Goal: Information Seeking & Learning: Learn about a topic

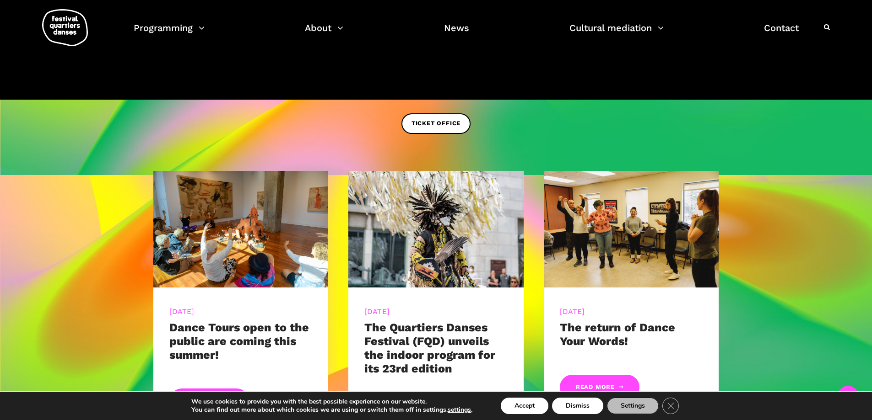
scroll to position [412, 0]
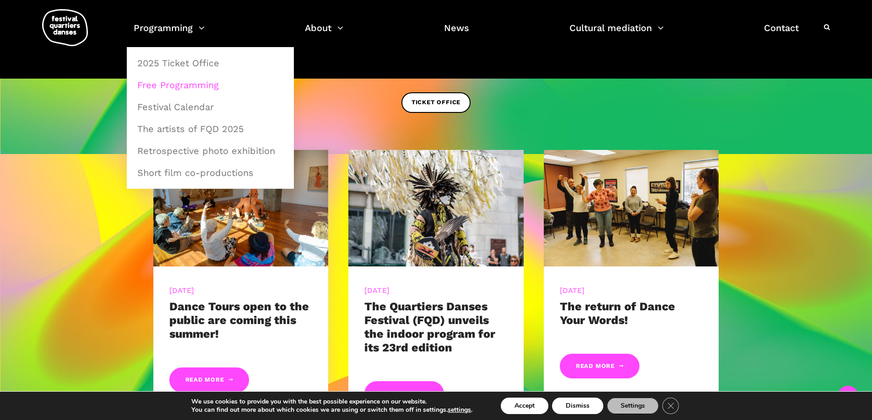
click at [185, 82] on font "Free Programming" at bounding box center [177, 85] width 81 height 11
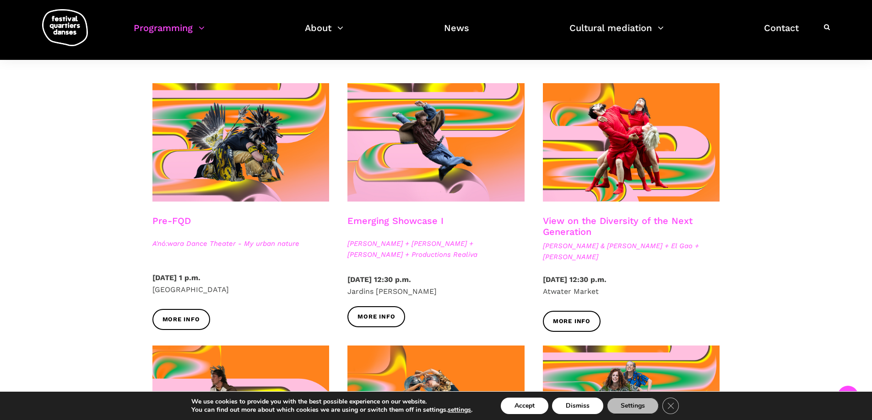
scroll to position [183, 0]
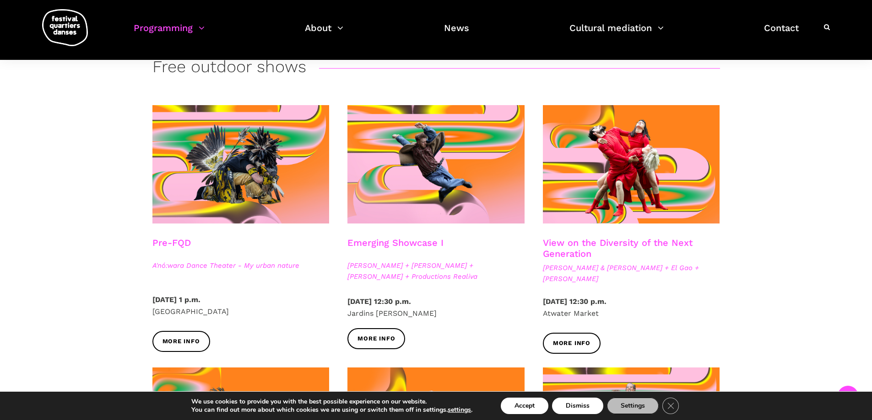
click at [641, 243] on font "View on the Diversity of the Next Generation" at bounding box center [618, 248] width 150 height 22
click at [605, 304] on font "Friday, September 5, 2025 – 12:30 p.m." at bounding box center [575, 301] width 64 height 9
click at [584, 342] on font "More info" at bounding box center [572, 343] width 38 height 7
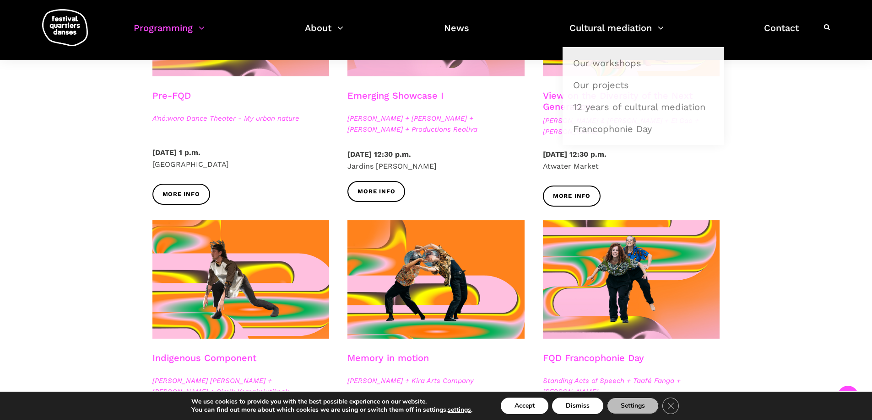
scroll to position [366, 0]
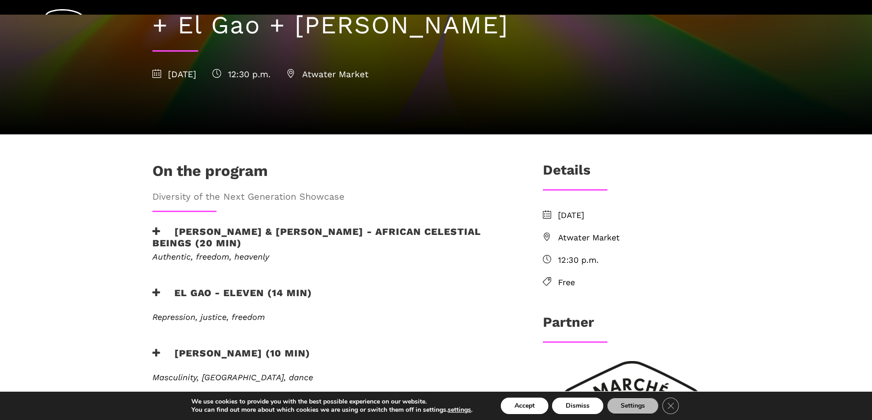
scroll to position [183, 0]
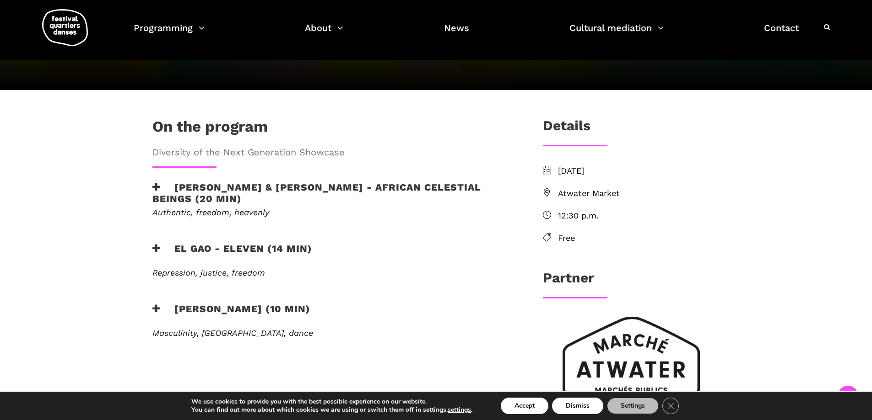
click at [156, 188] on icon at bounding box center [156, 188] width 8 height 10
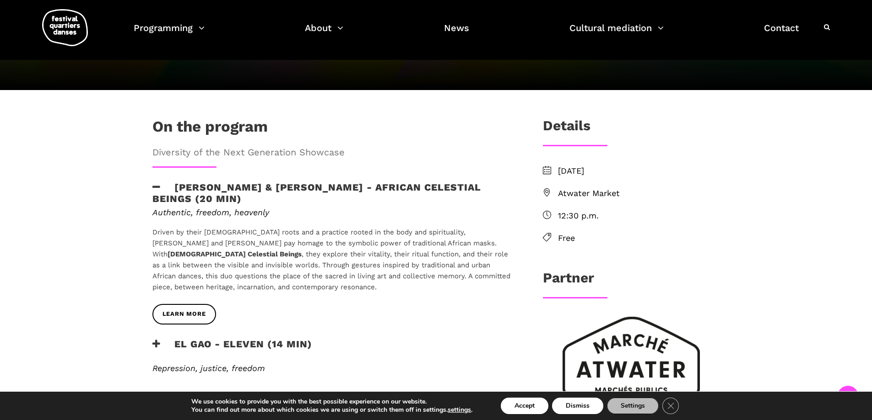
click at [156, 189] on icon at bounding box center [156, 188] width 8 height 10
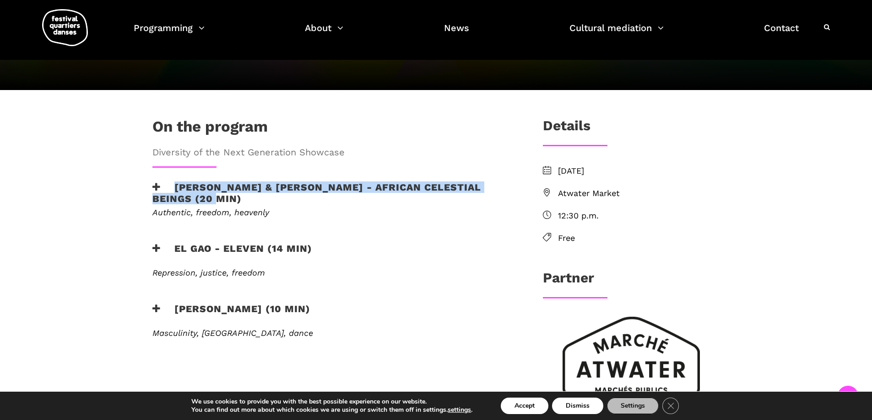
drag, startPoint x: 177, startPoint y: 183, endPoint x: 194, endPoint y: 202, distance: 25.6
click at [194, 202] on font "Athena Lucie Assamba & Leah Danga - African Celestial Beings (20 min)" at bounding box center [316, 193] width 329 height 23
